Goal: Understand site structure: Understand site structure

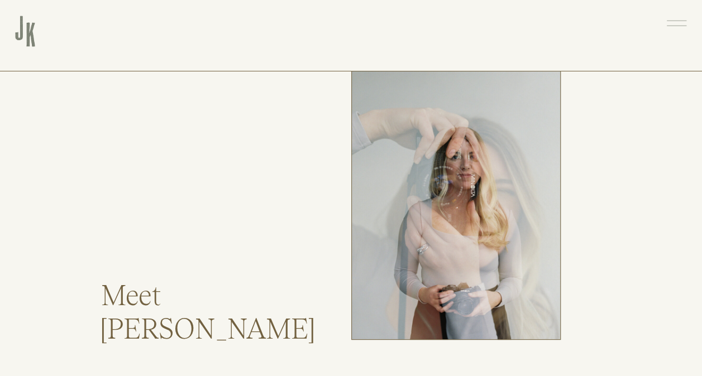
click at [675, 22] on icon at bounding box center [676, 22] width 26 height 27
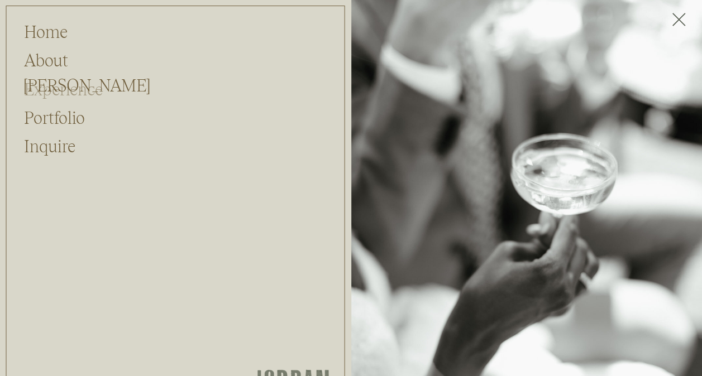
click at [59, 93] on h2 "Experience" at bounding box center [73, 87] width 98 height 21
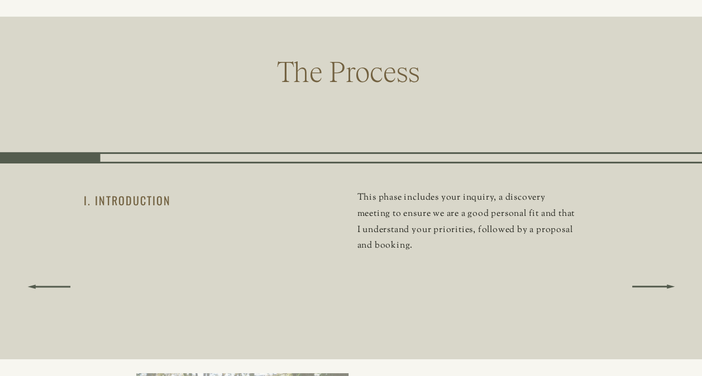
scroll to position [1786, 0]
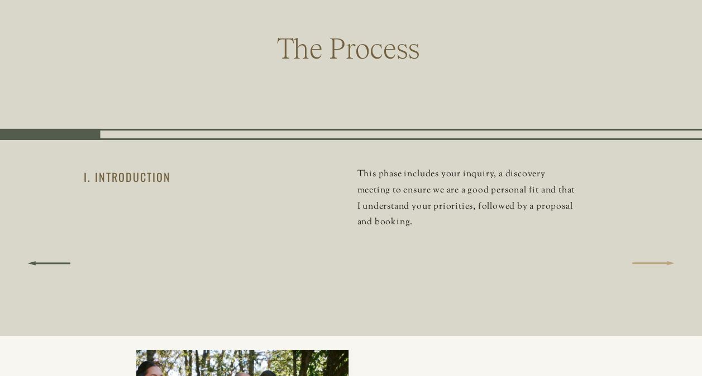
click at [637, 269] on icon at bounding box center [653, 264] width 72 height 56
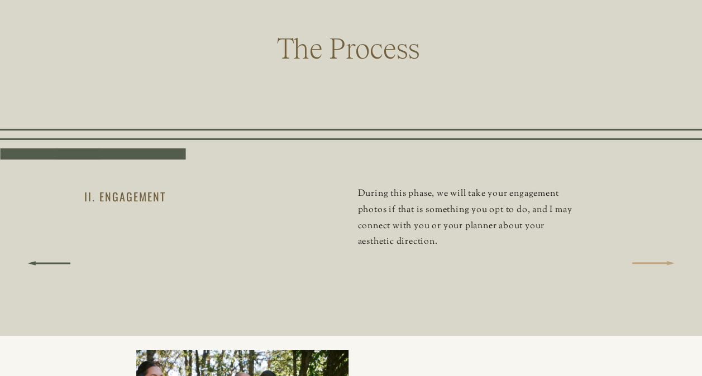
click at [636, 268] on icon at bounding box center [653, 264] width 72 height 56
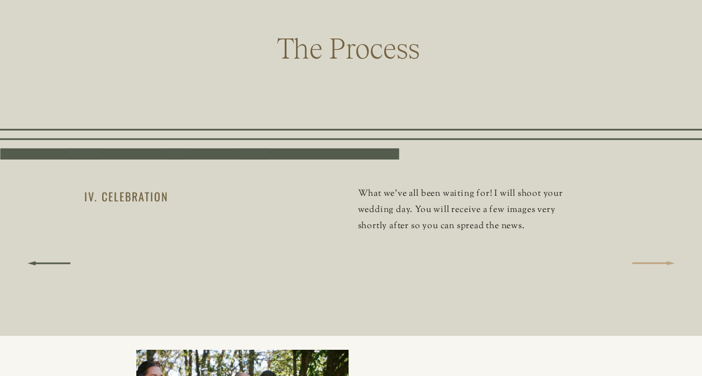
click at [636, 268] on icon at bounding box center [653, 264] width 72 height 56
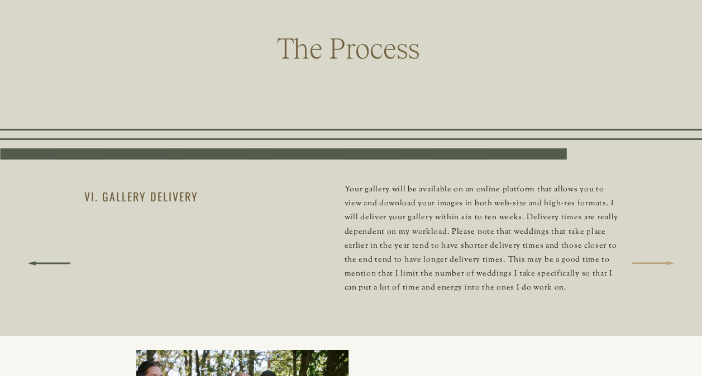
click at [636, 268] on icon at bounding box center [653, 264] width 72 height 56
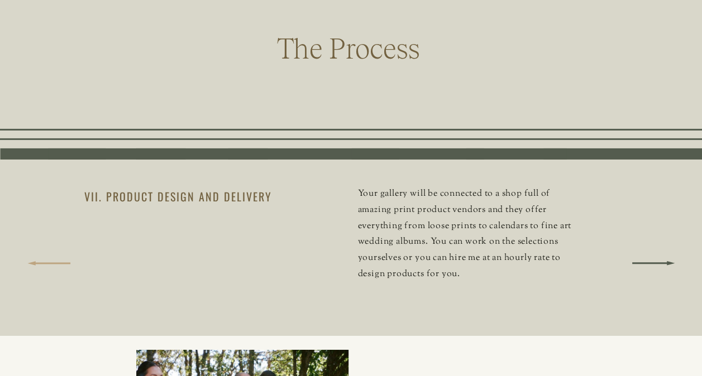
click at [50, 265] on icon at bounding box center [49, 264] width 72 height 56
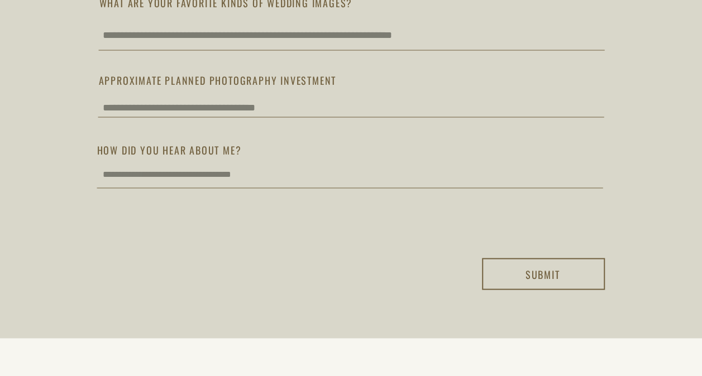
scroll to position [3112, 0]
